Goal: Use online tool/utility: Utilize a website feature to perform a specific function

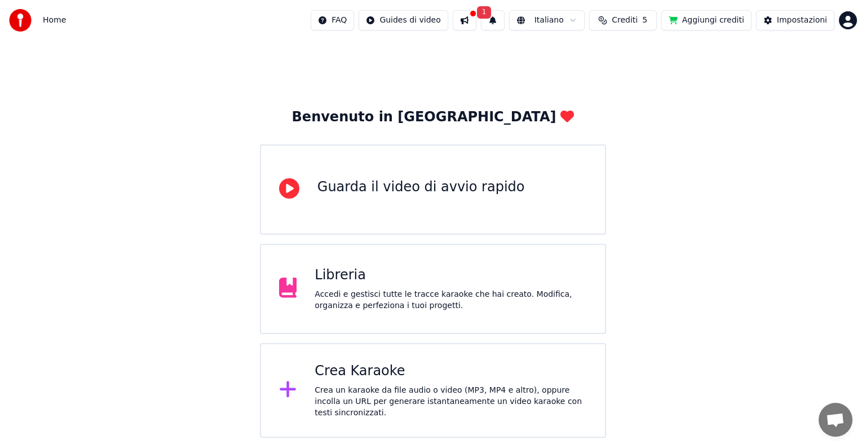
click at [476, 16] on button at bounding box center [465, 20] width 24 height 20
click at [703, 106] on div "Benvenuto in Youka Guarda il video di avvio rapido Libreria Accedi e gestisci t…" at bounding box center [433, 239] width 866 height 397
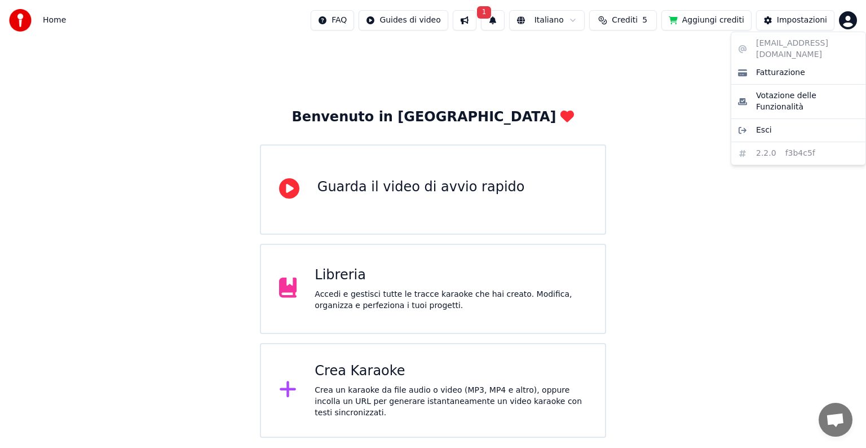
click at [850, 21] on html "Home FAQ Guides di video 1 Italiano Crediti 5 Aggiungi crediti Impostazioni Ben…" at bounding box center [433, 219] width 866 height 438
click at [652, 19] on html "Home FAQ Guides di video 1 Italiano Crediti 5 Aggiungi crediti Impostazioni Ben…" at bounding box center [433, 219] width 866 height 438
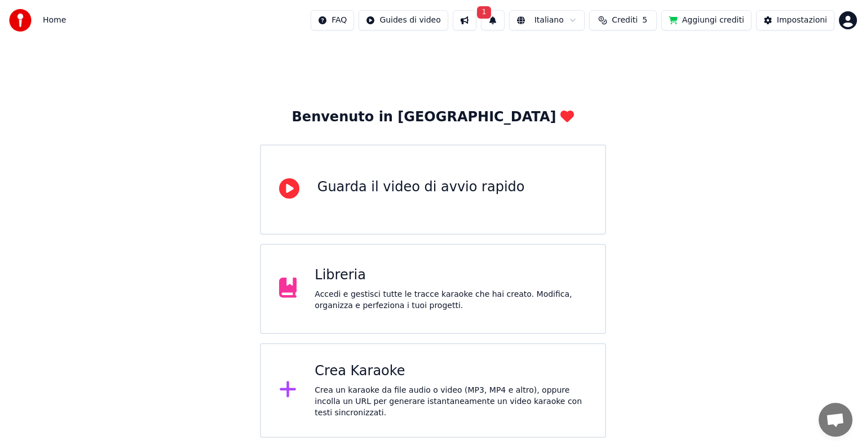
click at [634, 21] on span "Crediti" at bounding box center [625, 20] width 26 height 11
click at [633, 111] on button "Aggiorna" at bounding box center [632, 105] width 64 height 20
click at [726, 16] on button "Aggiungi crediti" at bounding box center [706, 20] width 90 height 20
click at [505, 20] on button "1" at bounding box center [493, 20] width 24 height 20
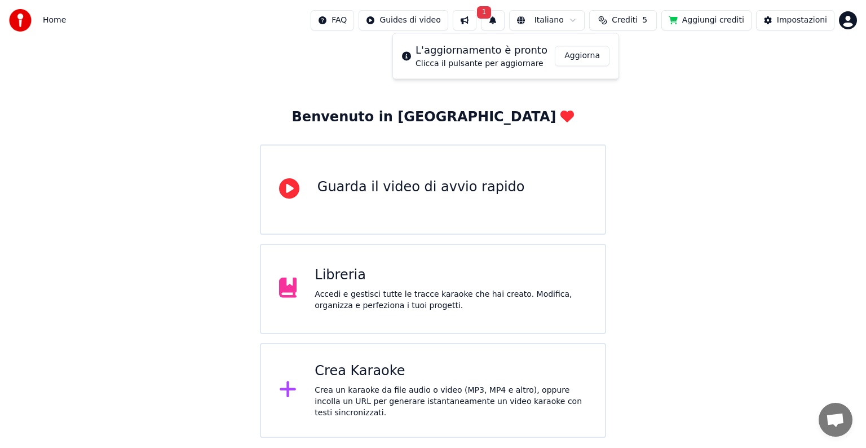
click at [565, 51] on button "Aggiorna" at bounding box center [582, 56] width 55 height 20
click at [442, 392] on div "Crea un karaoke da file audio o video (MP3, MP4 e altro), oppure incolla un URL…" at bounding box center [451, 402] width 272 height 34
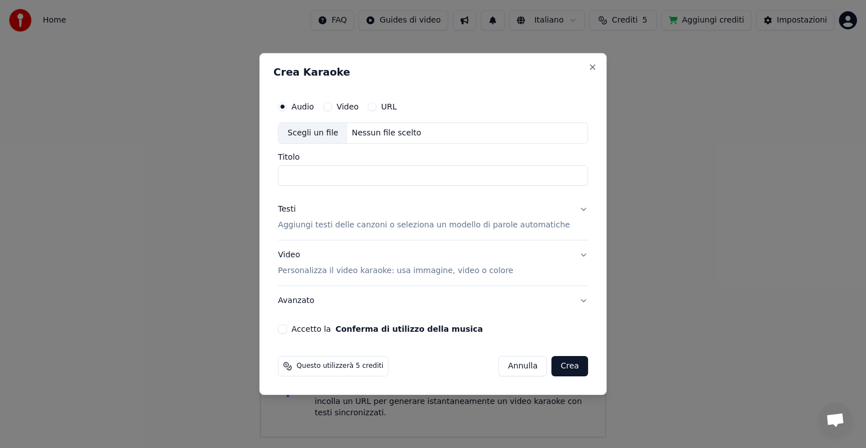
click at [325, 134] on div "Scegli un file" at bounding box center [313, 133] width 69 height 20
type input "**********"
click at [329, 224] on p "Aggiungi testi delle canzoni o seleziona un modello di parole automatiche" at bounding box center [424, 224] width 292 height 11
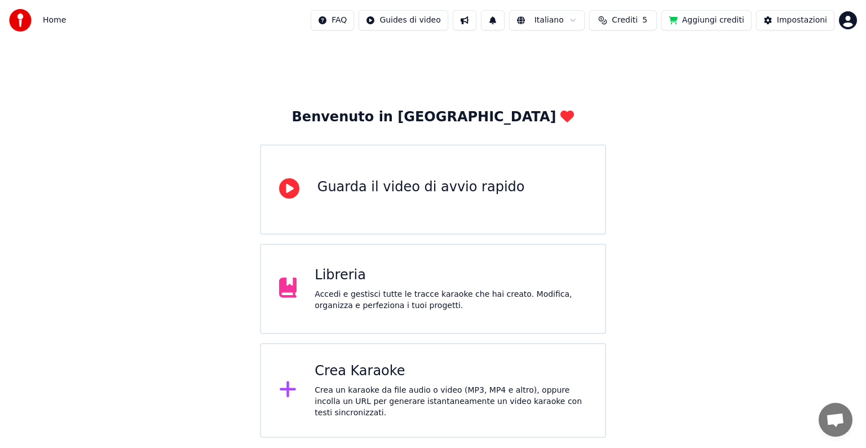
click at [352, 396] on div "Crea un karaoke da file audio o video (MP3, MP4 e altro), oppure incolla un URL…" at bounding box center [451, 402] width 272 height 34
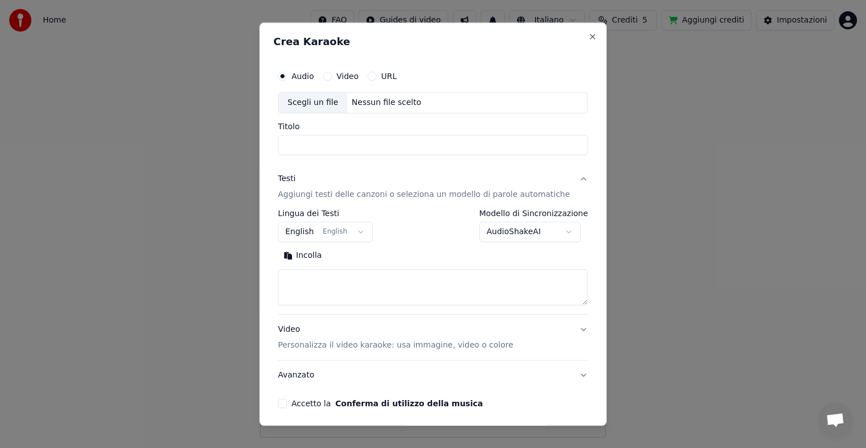
click at [306, 257] on button "Incolla" at bounding box center [303, 255] width 50 height 18
click at [314, 101] on div "Scegli un file" at bounding box center [313, 102] width 69 height 20
type textarea "**********"
type input "**********"
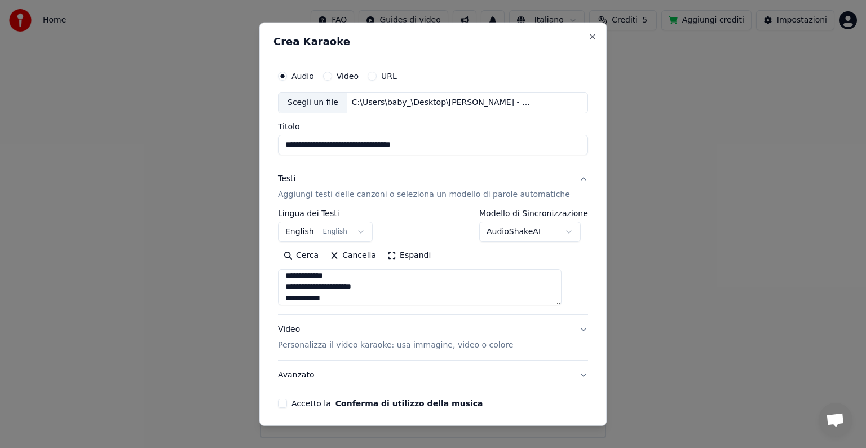
scroll to position [413, 0]
click at [561, 325] on button "Video Personalizza il video karaoke: usa immagine, video o colore" at bounding box center [433, 337] width 310 height 45
type textarea "**********"
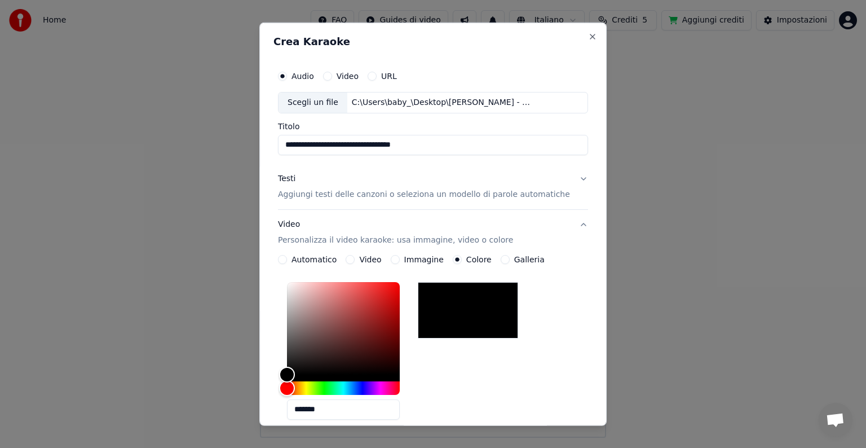
click at [561, 325] on div "*******" at bounding box center [433, 352] width 310 height 151
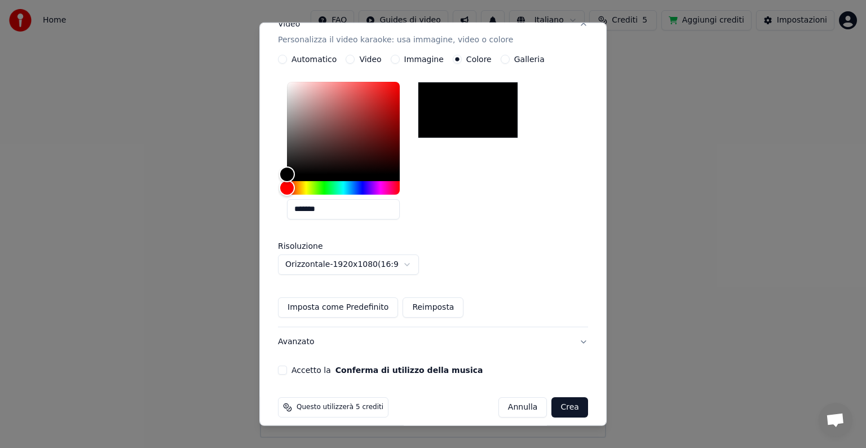
scroll to position [210, 0]
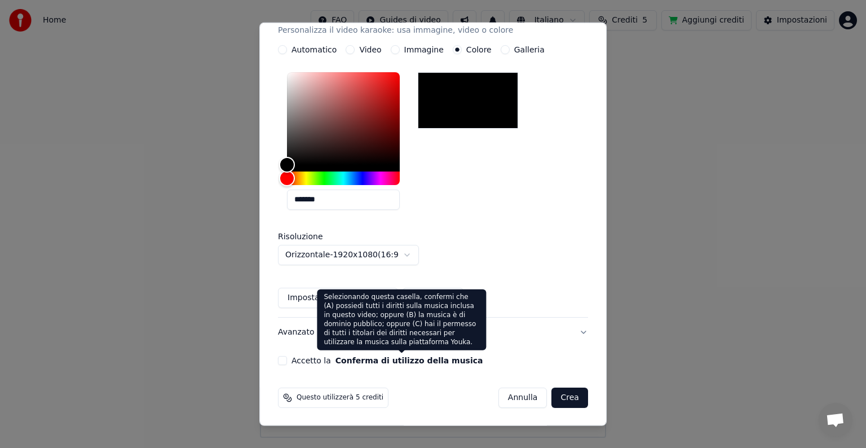
click at [391, 360] on button "Conferma di utilizzo della musica" at bounding box center [409, 360] width 148 height 8
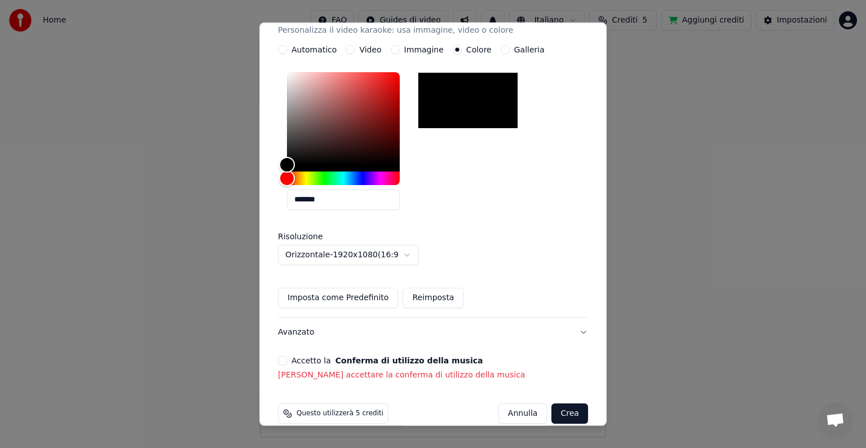
click at [287, 362] on button "Accetto la Conferma di utilizzo della musica" at bounding box center [282, 360] width 9 height 9
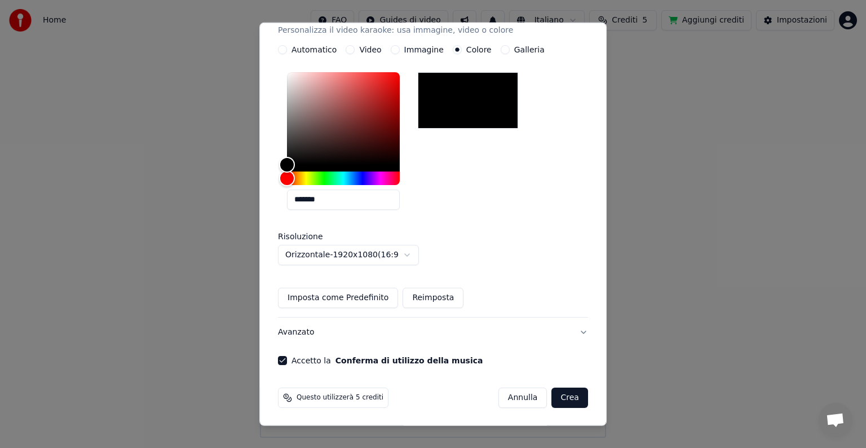
click at [505, 49] on button "Galleria" at bounding box center [505, 49] width 9 height 9
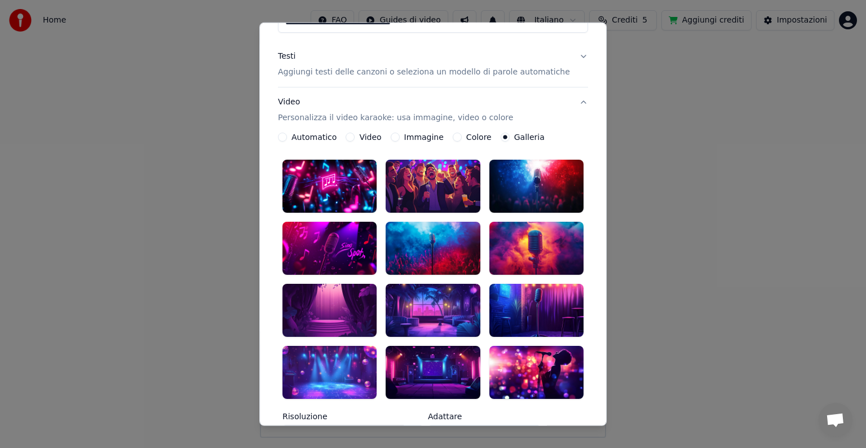
scroll to position [134, 0]
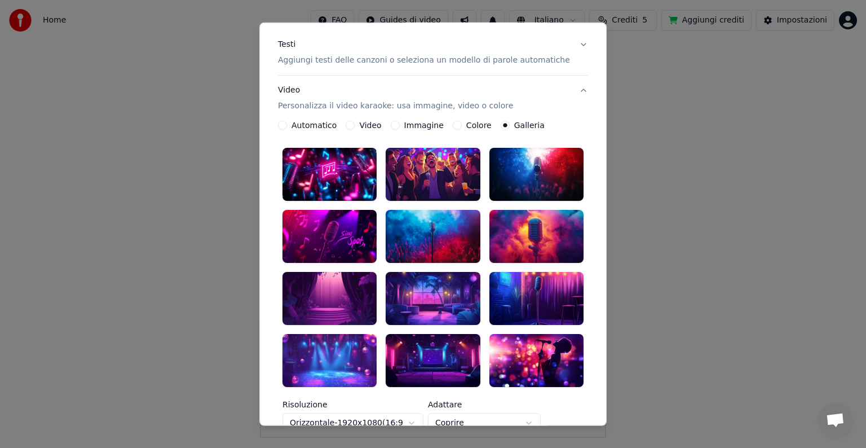
click at [458, 123] on button "Colore" at bounding box center [457, 125] width 9 height 9
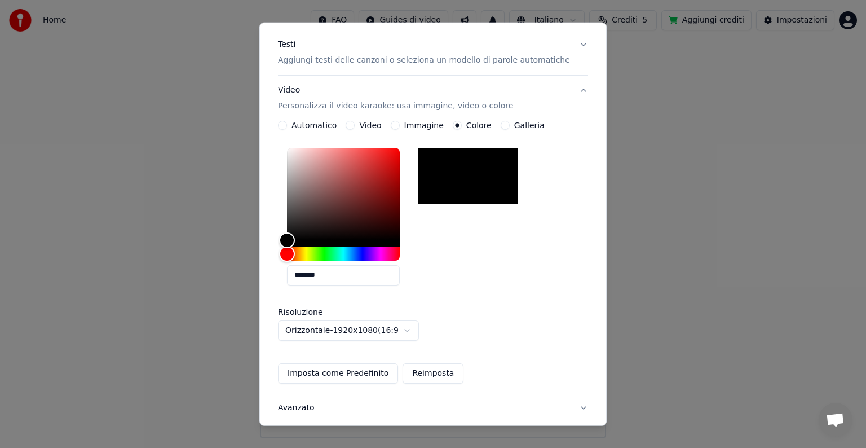
click at [466, 173] on div at bounding box center [468, 176] width 100 height 56
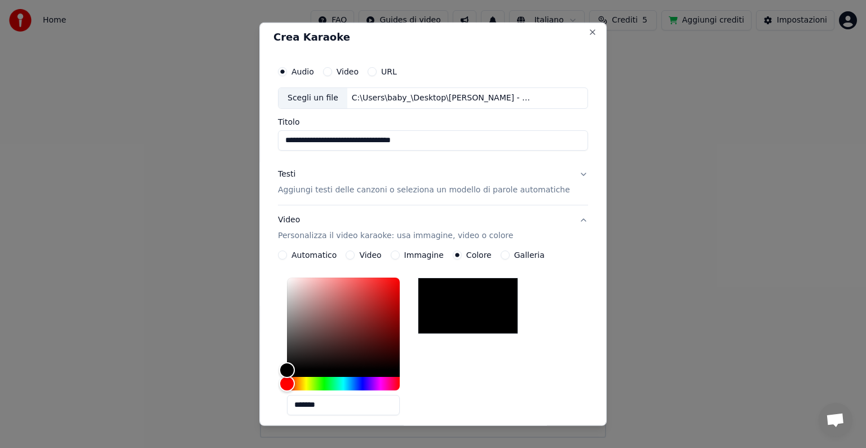
scroll to position [0, 0]
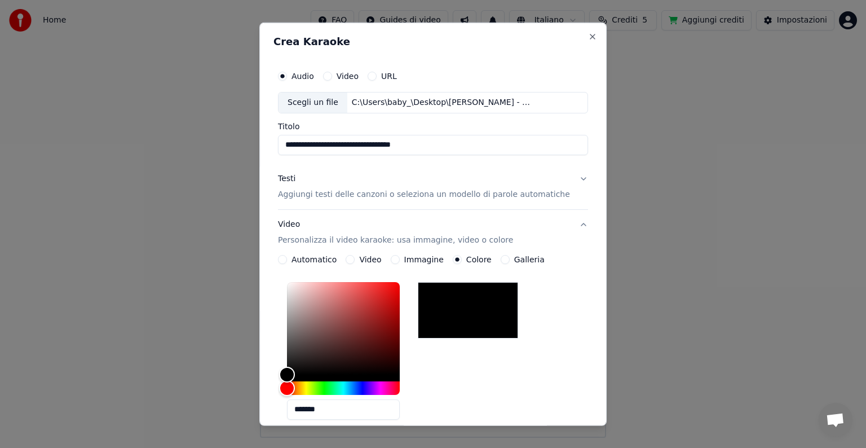
click at [520, 193] on p "Aggiungi testi delle canzoni o seleziona un modello di parole automatiche" at bounding box center [424, 194] width 292 height 11
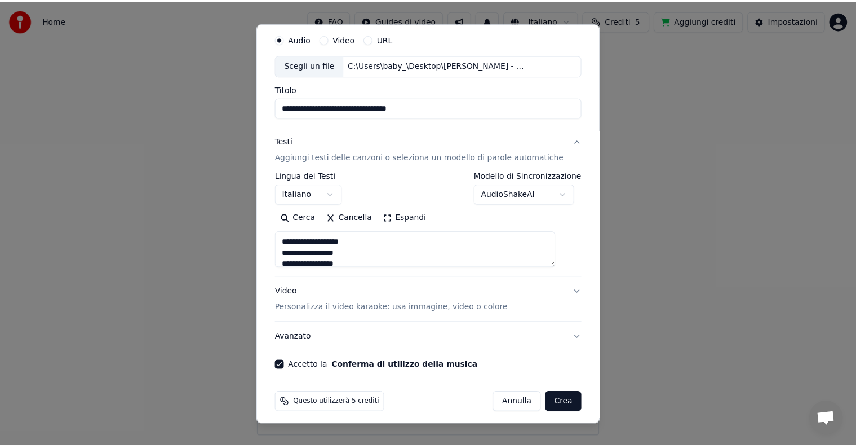
scroll to position [43, 0]
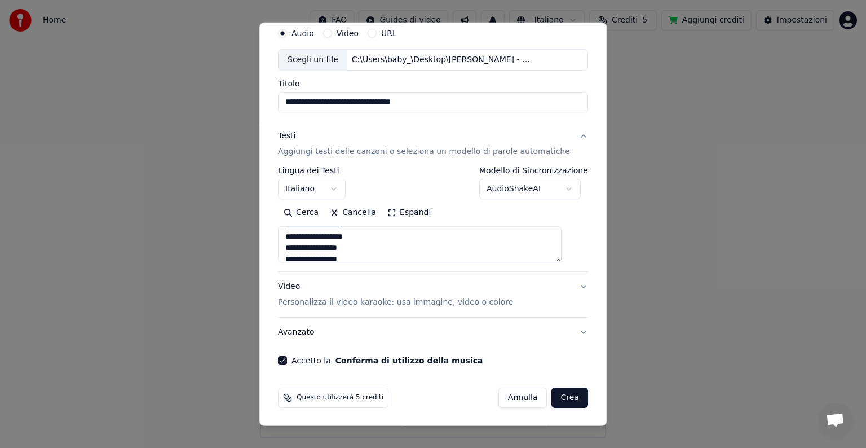
click at [552, 401] on button "Crea" at bounding box center [570, 397] width 36 height 20
type textarea "**********"
